Goal: Information Seeking & Learning: Learn about a topic

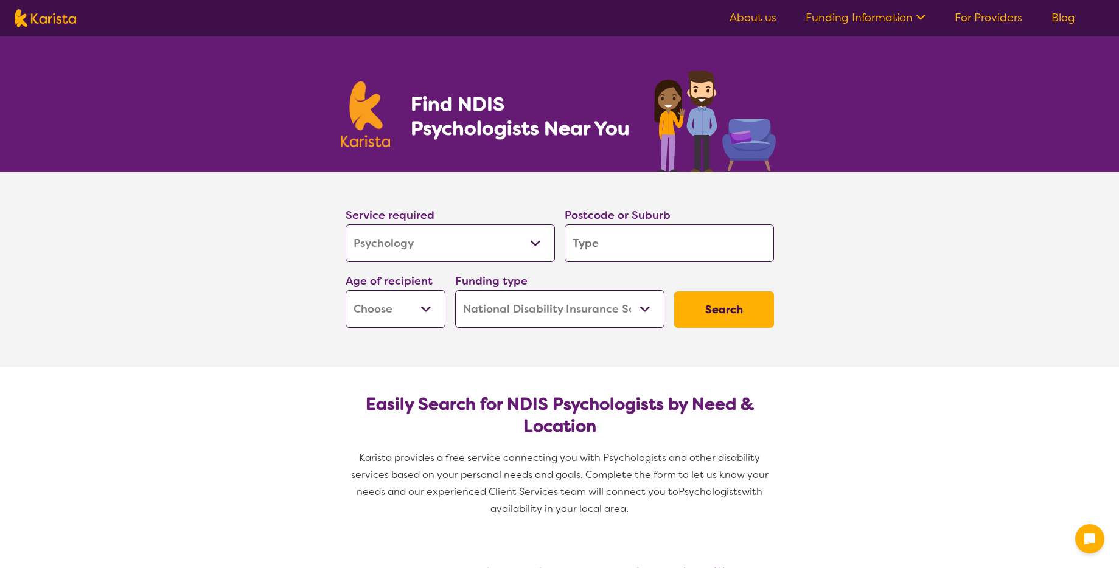
select select "Psychology"
select select "NDIS"
select select "Psychology"
select select "NDIS"
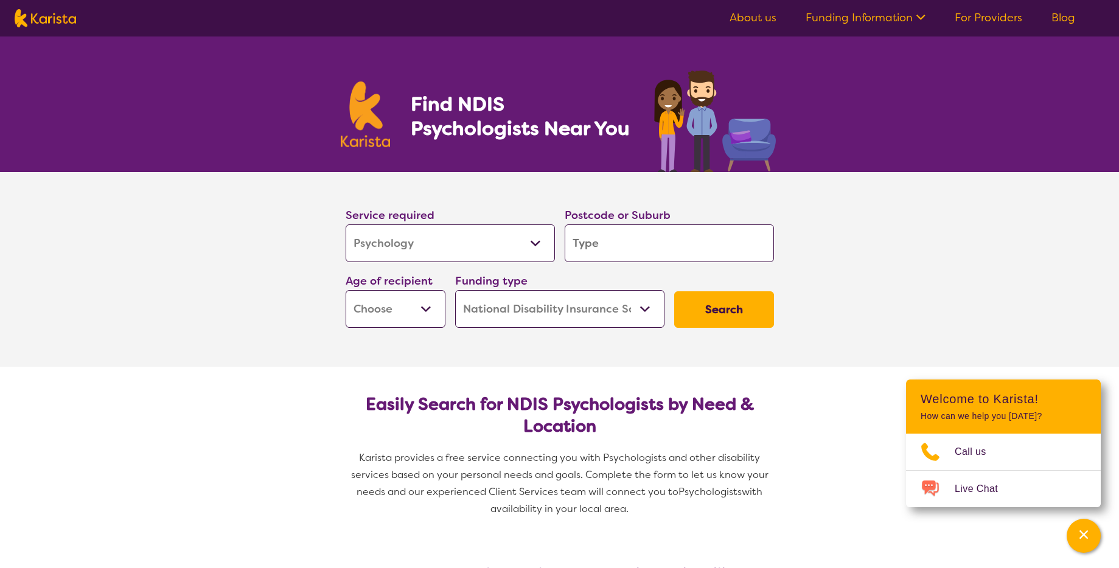
click at [633, 240] on input "search" at bounding box center [669, 244] width 209 height 38
type input "3"
type input "30"
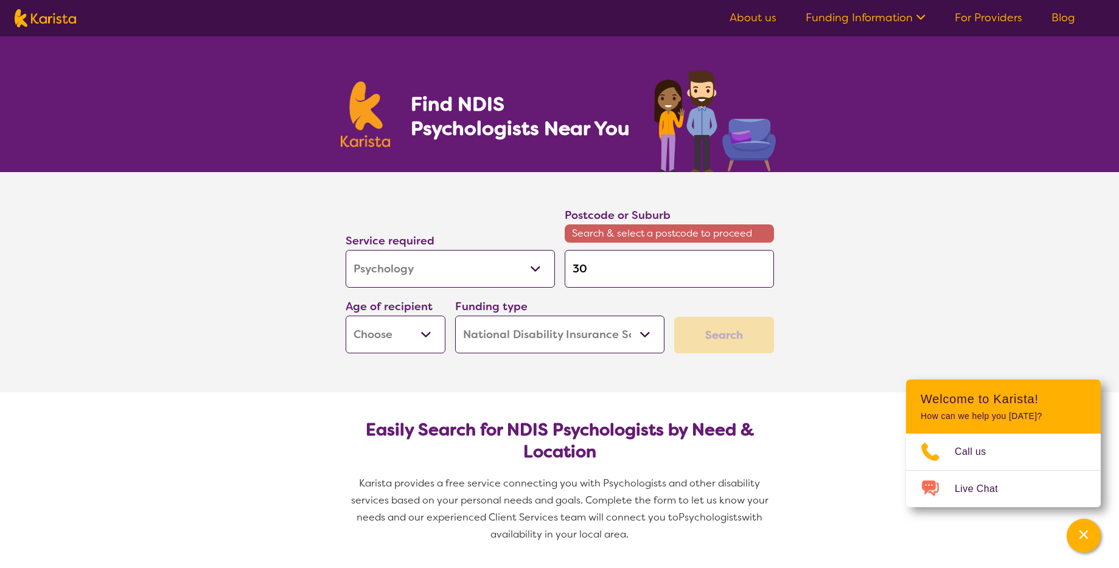
type input "303"
type input "3030"
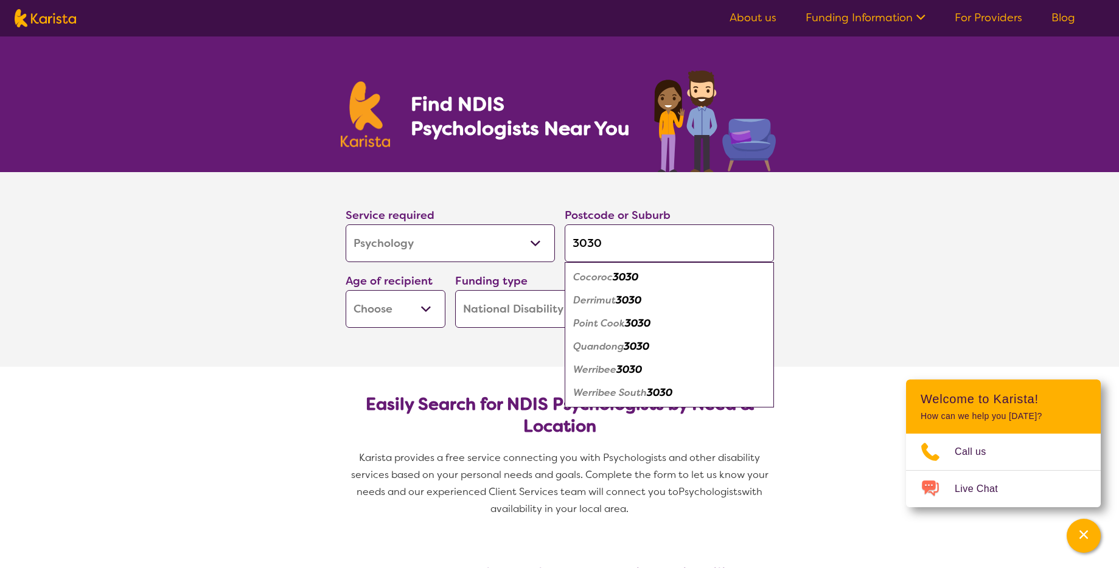
type input "3030"
click at [609, 377] on div "Werribee 3030" at bounding box center [669, 369] width 197 height 23
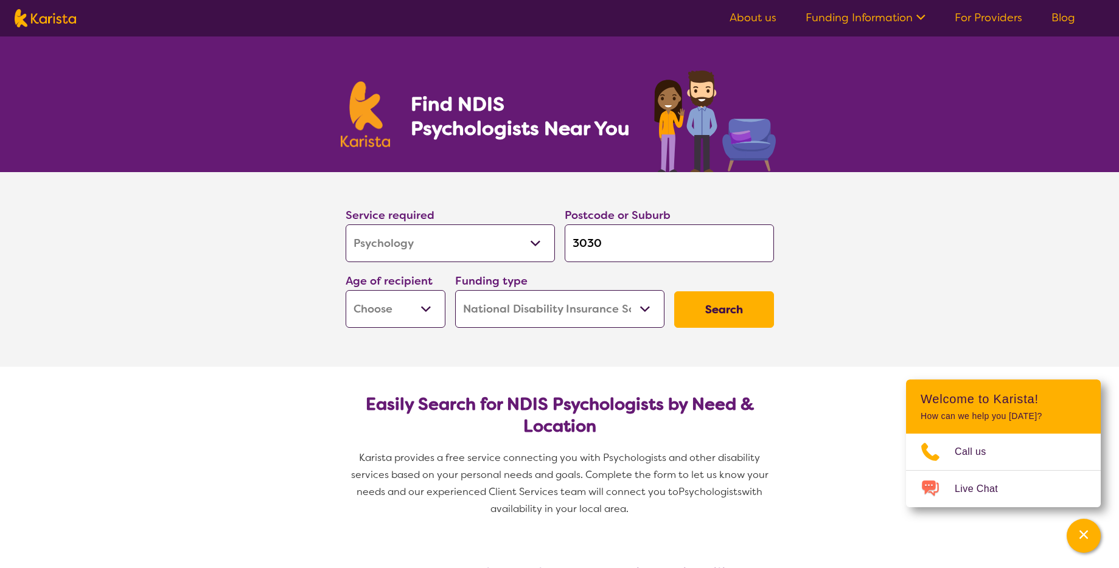
select select "AS"
click at [346, 290] on select "Early Childhood - 0 to 9 Child - 10 to 11 Adolescent - 12 to 17 Adult - 18 to 6…" at bounding box center [396, 309] width 100 height 38
select select "AS"
click at [657, 312] on select "Home Care Package (HCP) National Disability Insurance Scheme (NDIS) I don't know" at bounding box center [559, 309] width 209 height 38
click at [762, 302] on button "Search" at bounding box center [724, 309] width 100 height 37
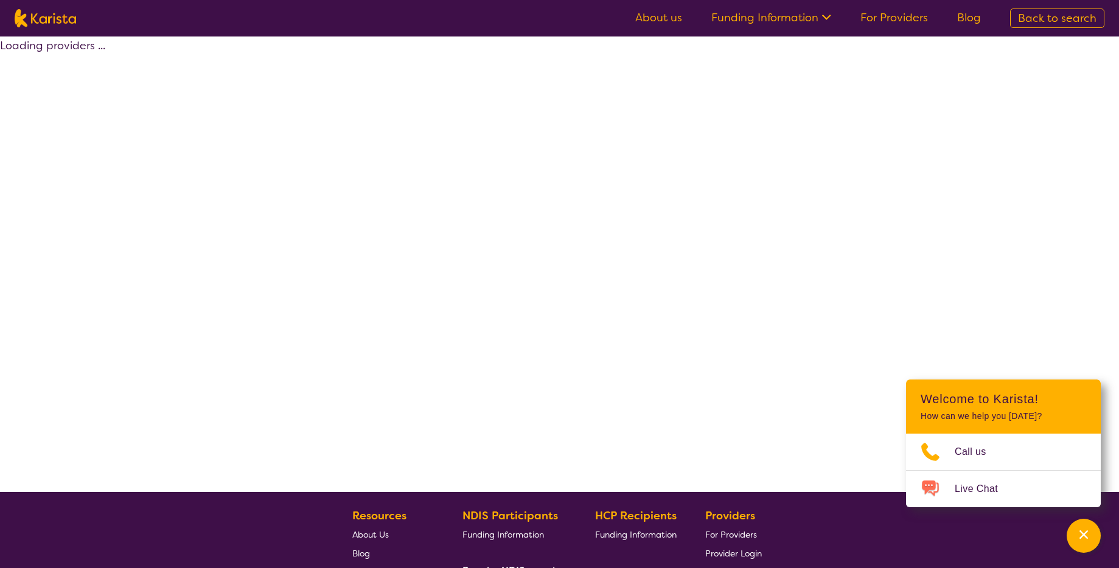
select select "by_score"
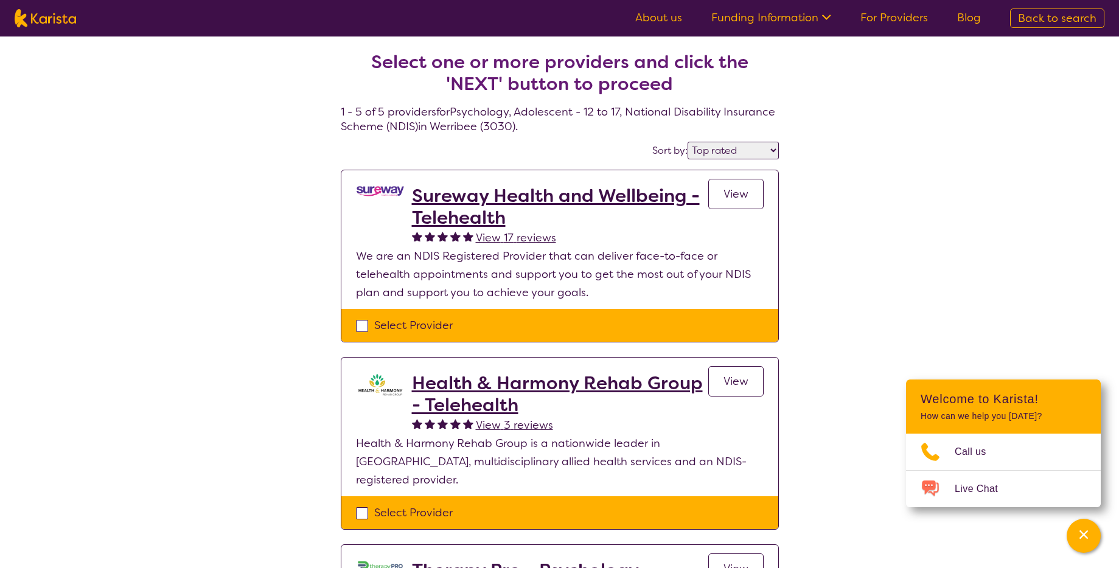
click at [745, 198] on span "View" at bounding box center [735, 194] width 25 height 15
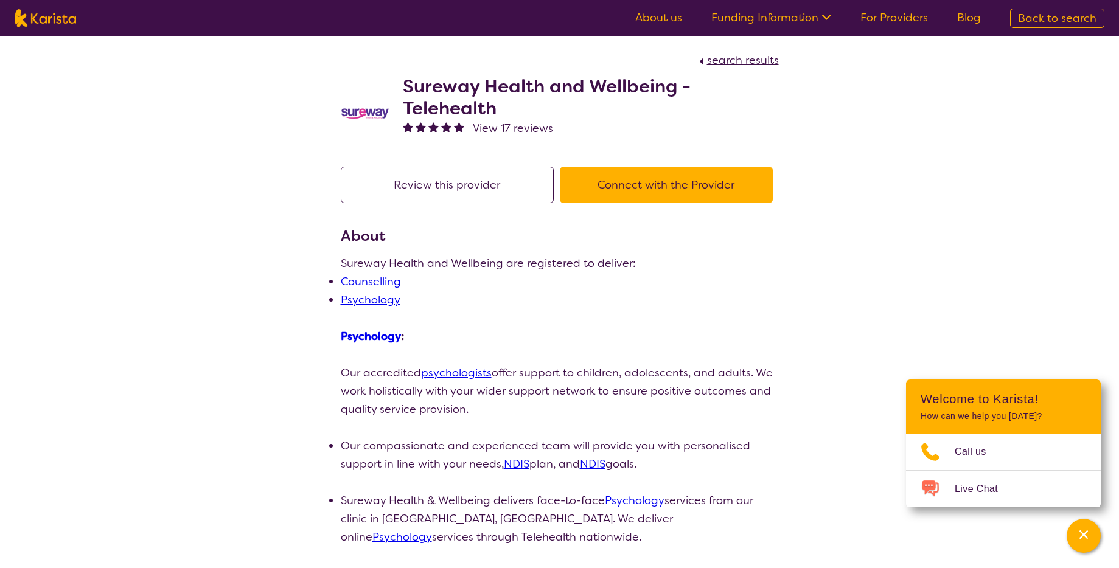
click at [735, 59] on span "search results" at bounding box center [743, 60] width 72 height 15
select select "by_score"
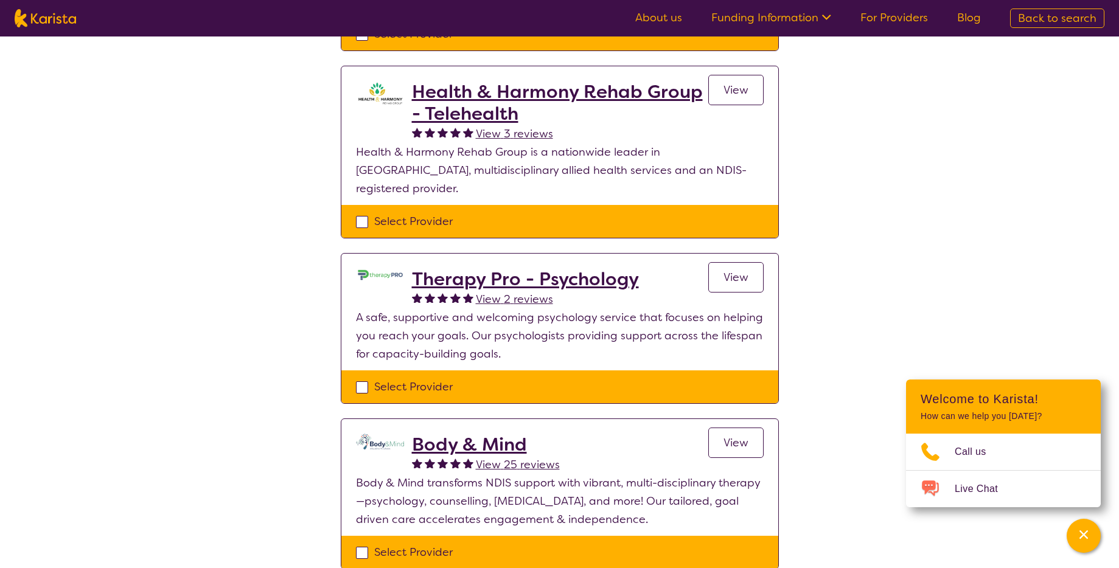
scroll to position [292, 0]
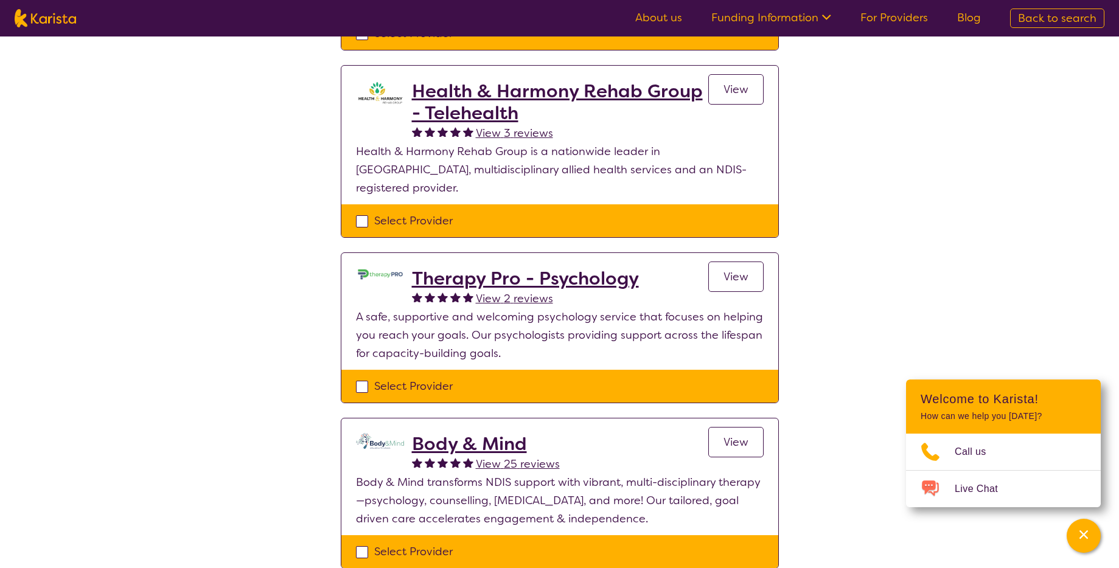
click at [746, 270] on span "View" at bounding box center [735, 277] width 25 height 15
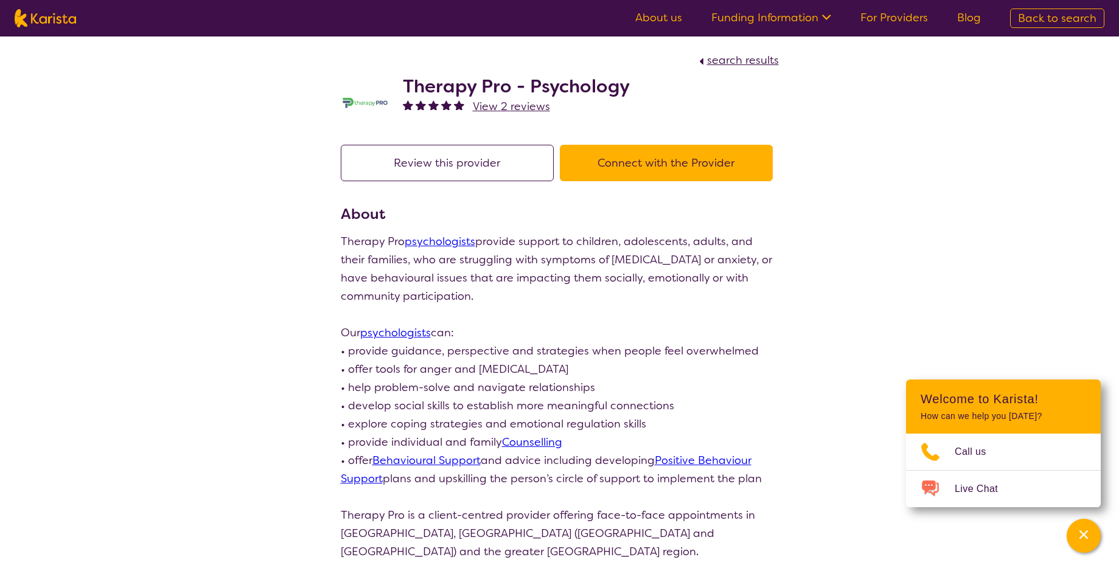
drag, startPoint x: 717, startPoint y: 60, endPoint x: 665, endPoint y: 71, distance: 53.5
click at [665, 71] on section "search results Therapy Pro - Psychology View 2 reviews" at bounding box center [559, 84] width 467 height 94
click at [723, 55] on span "search results" at bounding box center [743, 60] width 72 height 15
select select "by_score"
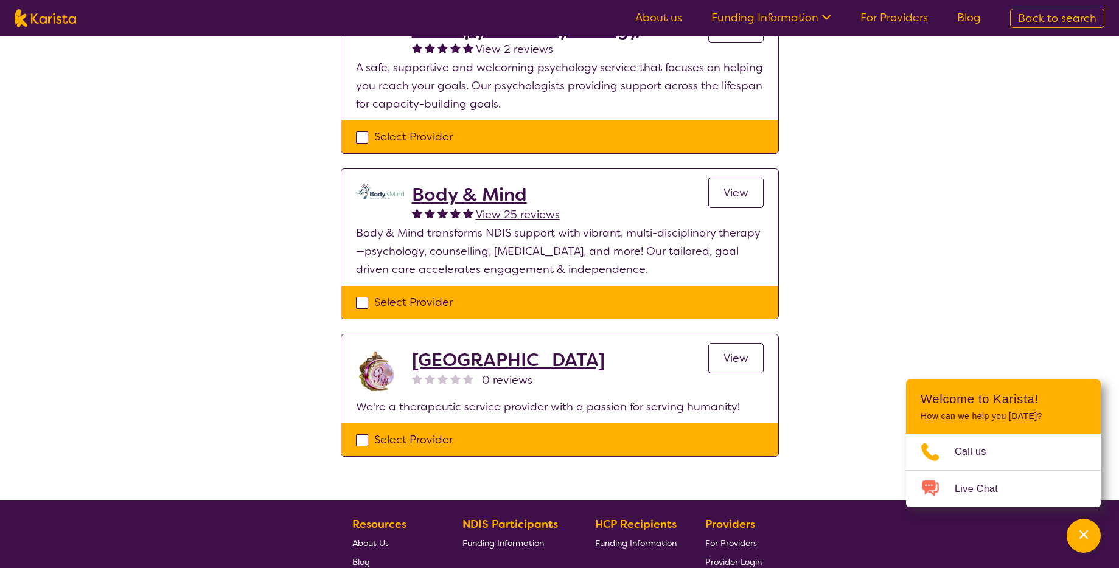
scroll to position [657, 0]
